Goal: Information Seeking & Learning: Learn about a topic

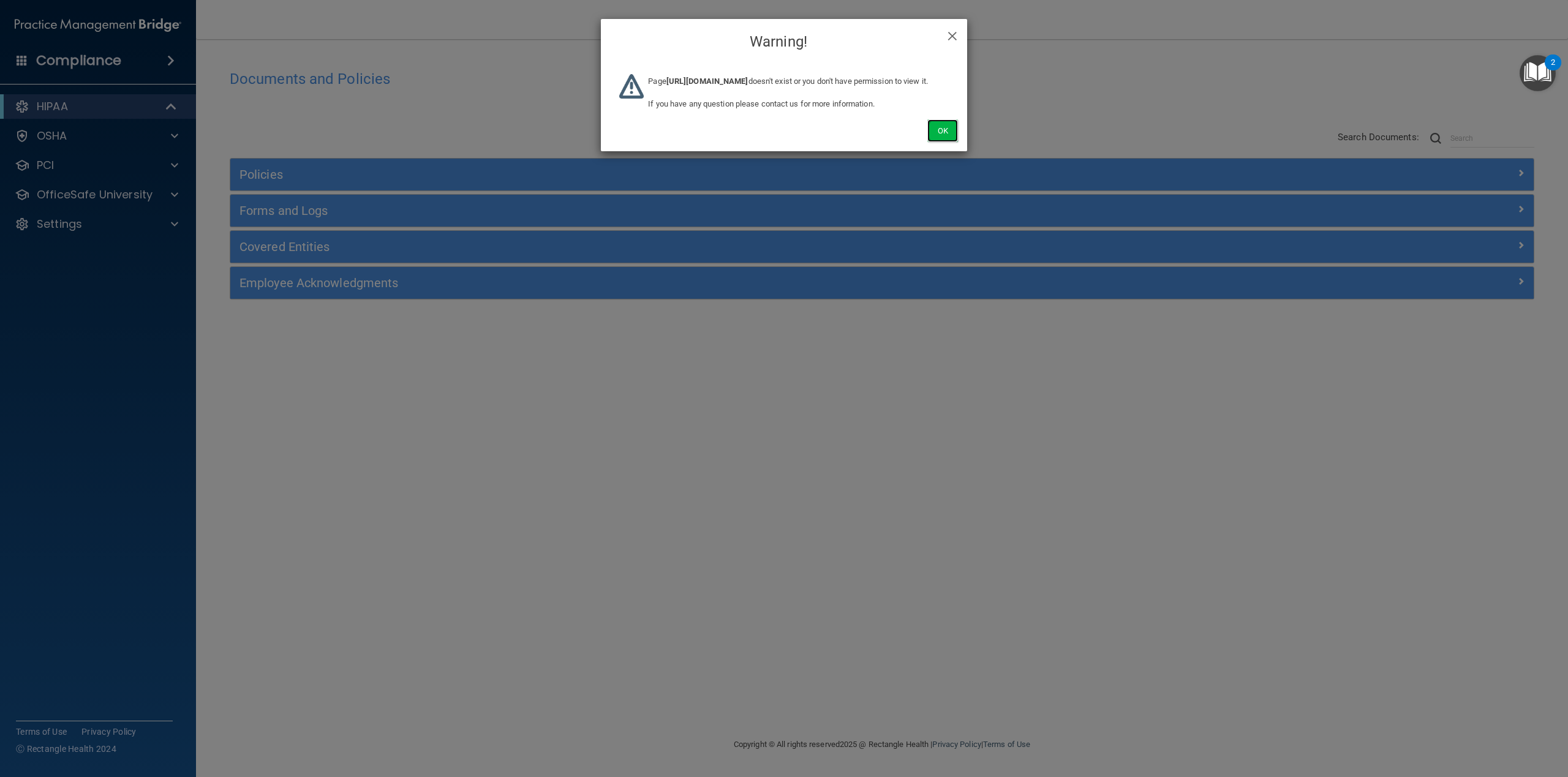
click at [950, 142] on button "Ok" at bounding box center [942, 130] width 31 height 22
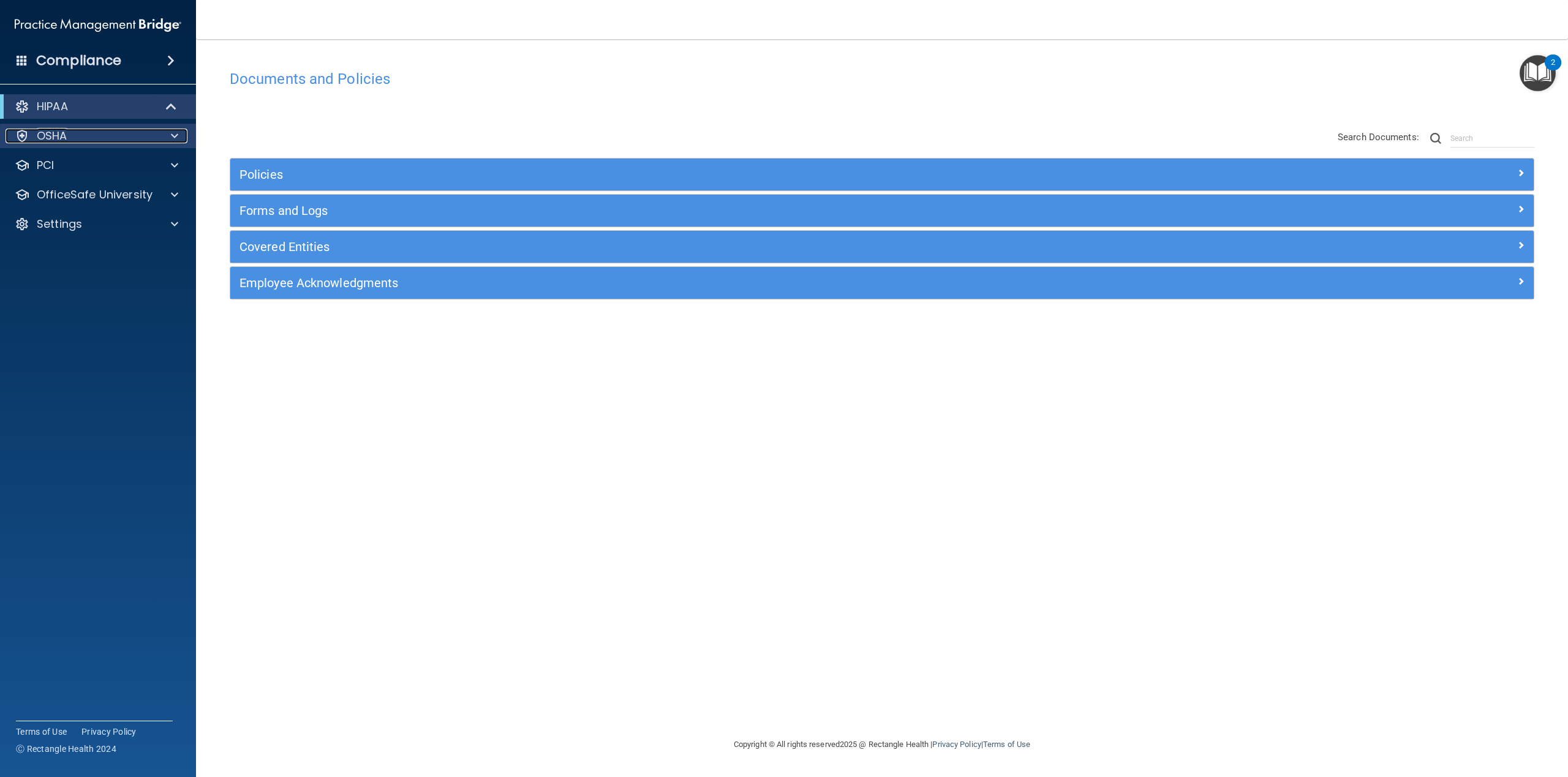
click at [65, 136] on p "OSHA" at bounding box center [52, 136] width 31 height 15
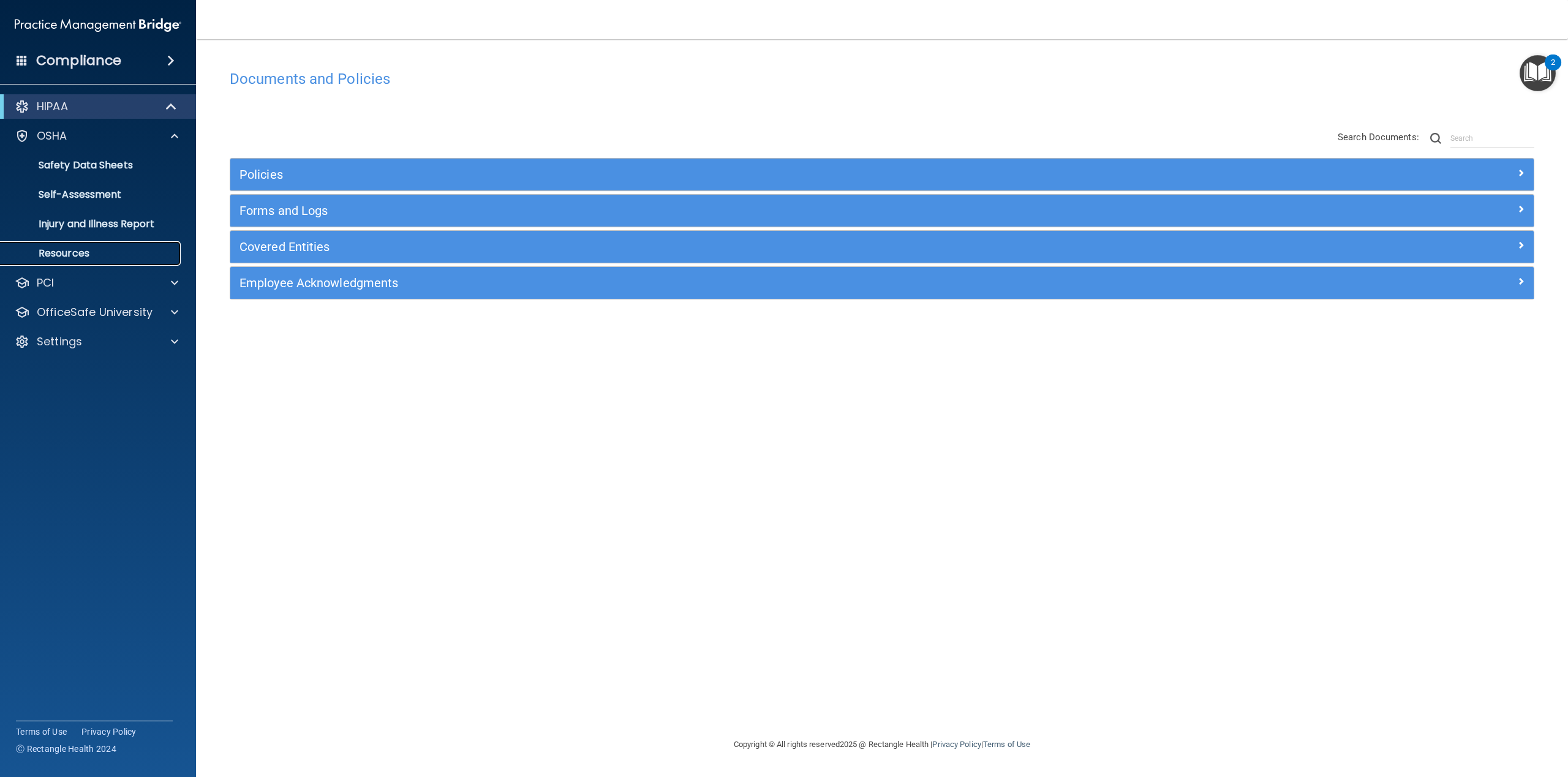
click at [88, 248] on p "Resources" at bounding box center [92, 254] width 167 height 12
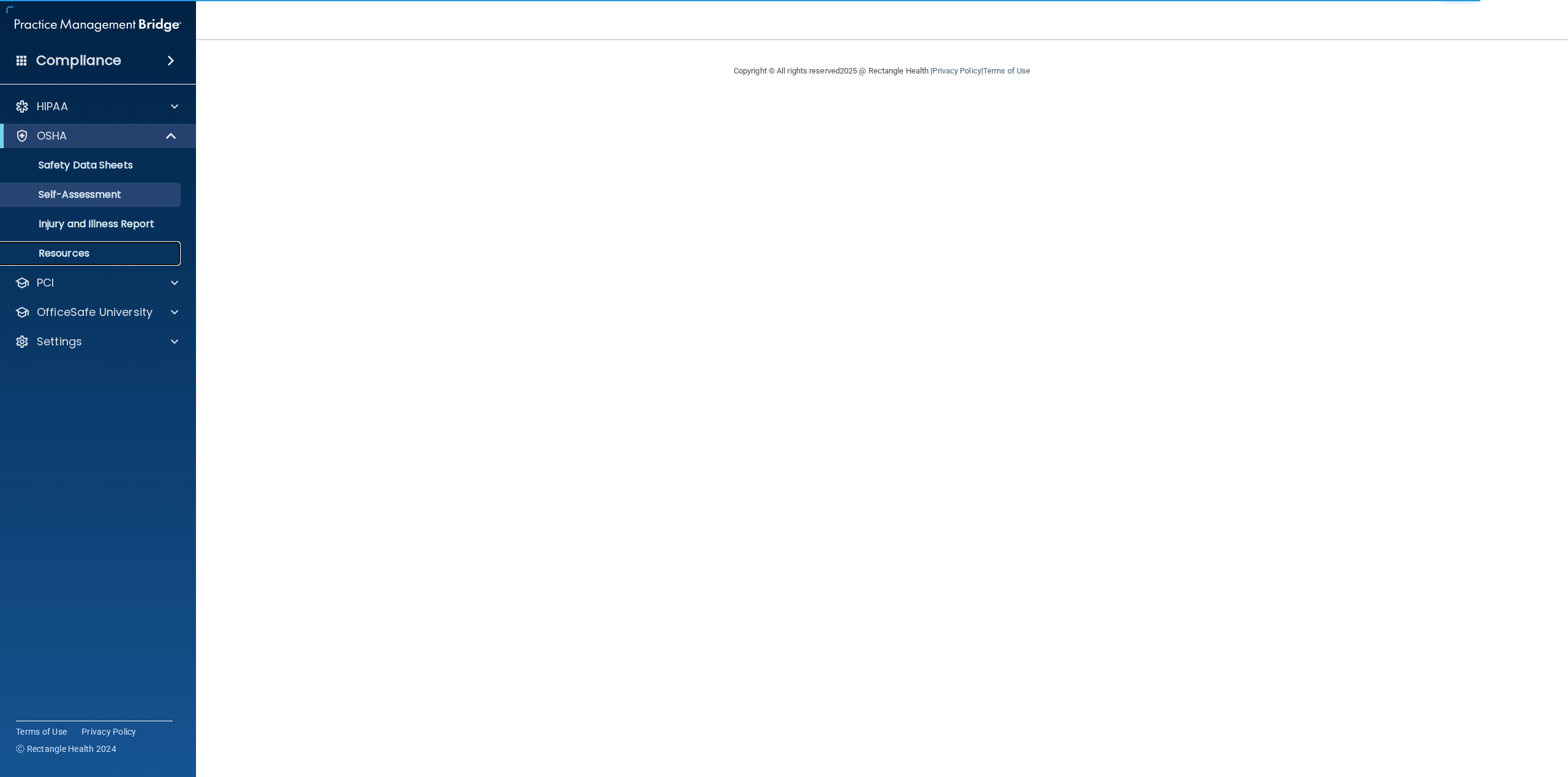
click at [74, 248] on p "Resources" at bounding box center [92, 254] width 167 height 12
click at [59, 254] on p "Resources" at bounding box center [92, 254] width 167 height 12
click at [104, 163] on p "Safety Data Sheets" at bounding box center [92, 165] width 167 height 12
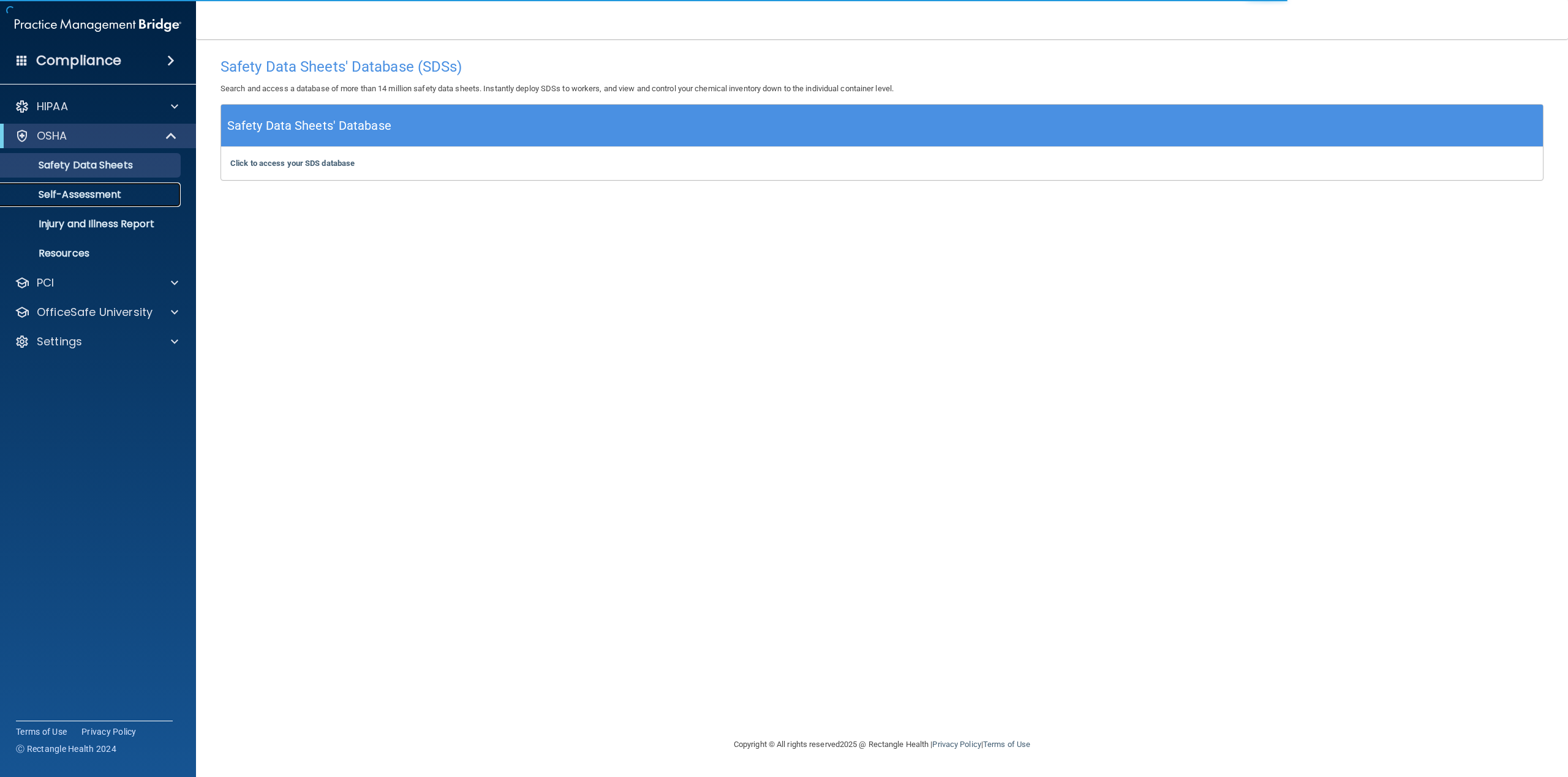
click at [112, 200] on p "Self-Assessment" at bounding box center [92, 195] width 167 height 12
